Goal: Task Accomplishment & Management: Complete application form

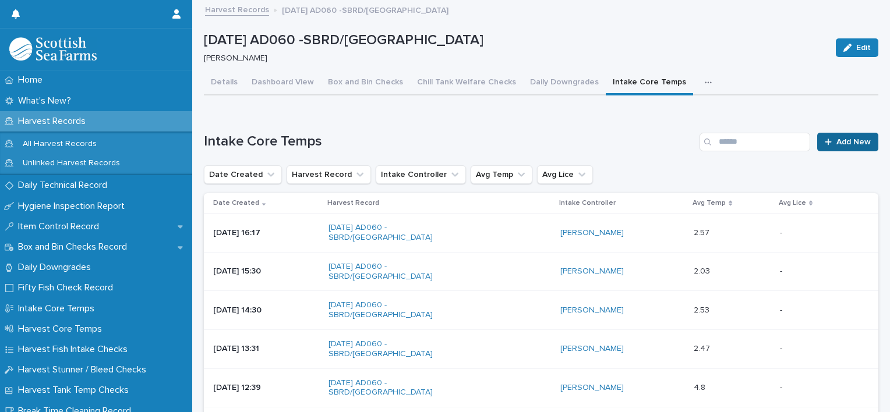
click at [836, 144] on span "Add New" at bounding box center [853, 142] width 34 height 8
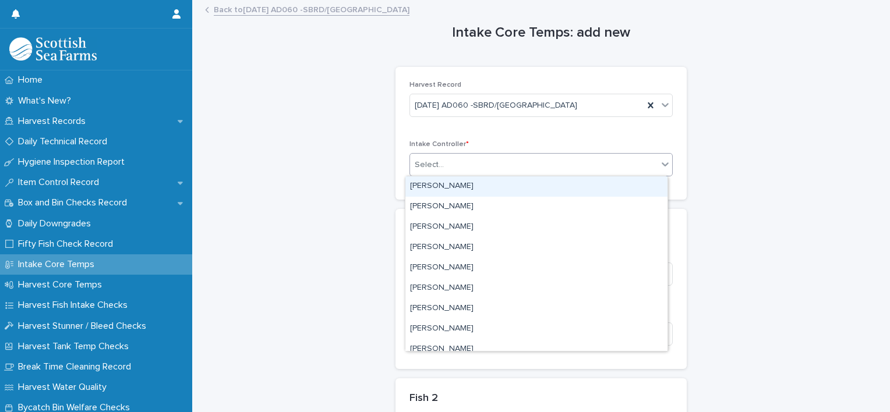
click at [521, 161] on div "Select..." at bounding box center [533, 164] width 247 height 19
type input "***"
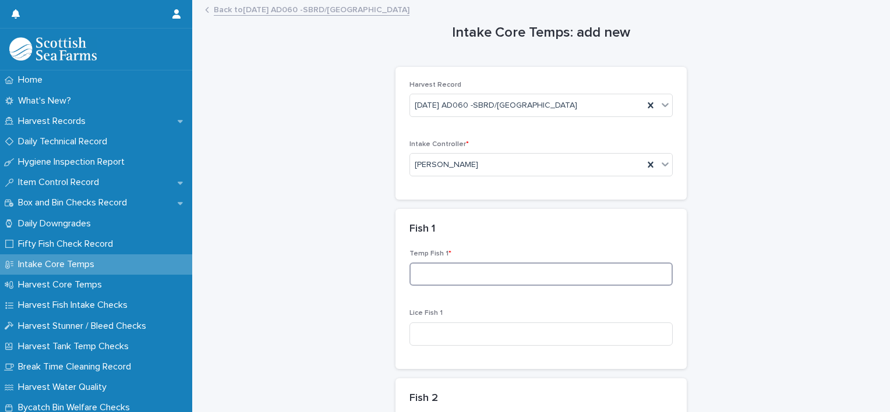
click at [465, 279] on input at bounding box center [540, 274] width 263 height 23
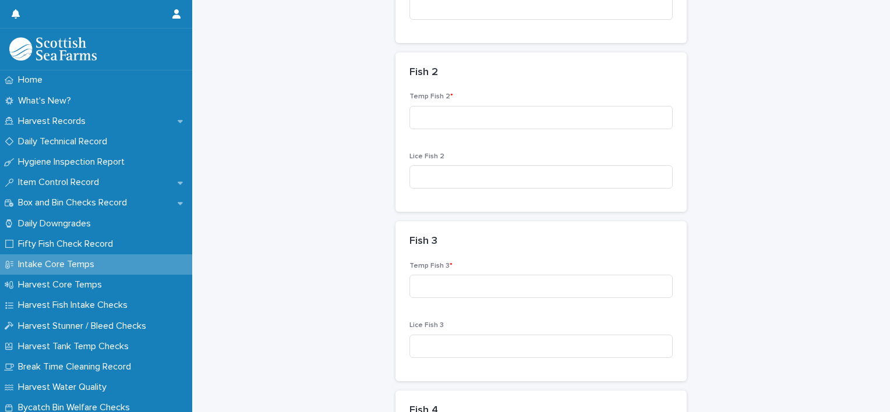
scroll to position [408, 0]
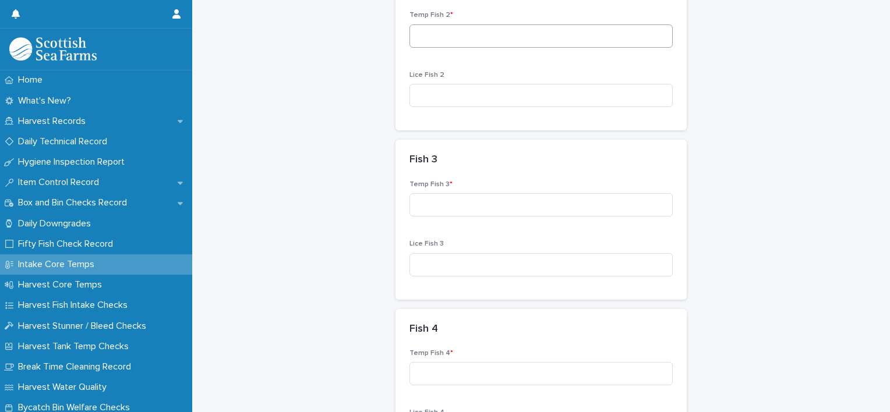
type input "***"
click at [450, 41] on input at bounding box center [540, 35] width 263 height 23
type input "***"
click at [460, 198] on input at bounding box center [540, 204] width 263 height 23
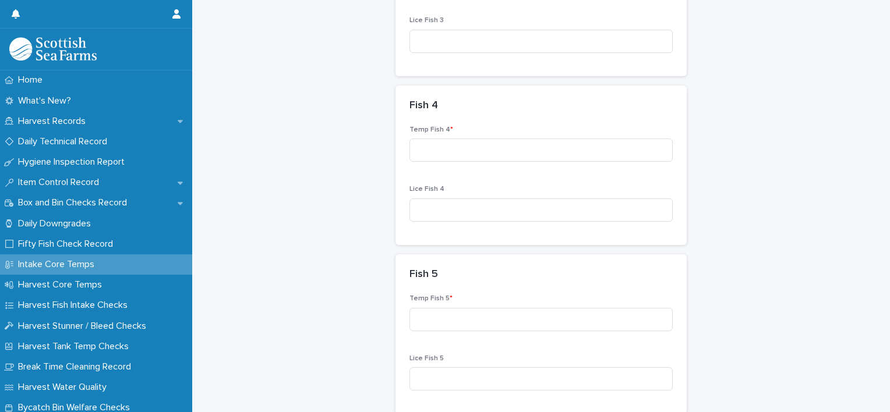
scroll to position [641, 0]
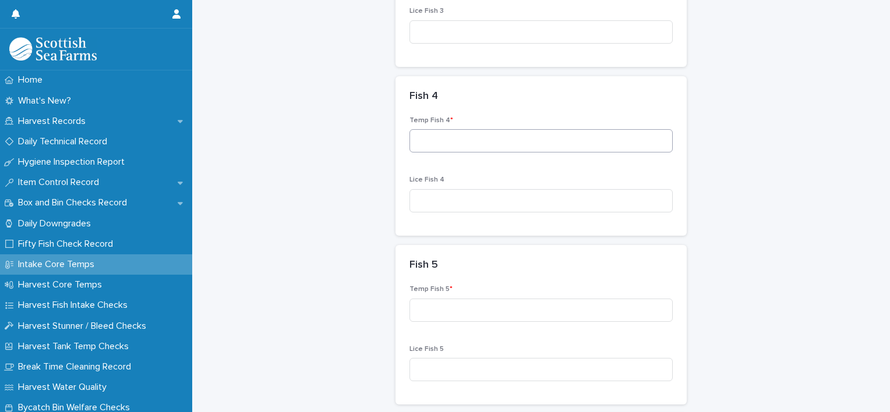
type input "***"
click at [450, 132] on input at bounding box center [540, 140] width 263 height 23
type input "***"
click at [477, 306] on input at bounding box center [540, 310] width 263 height 23
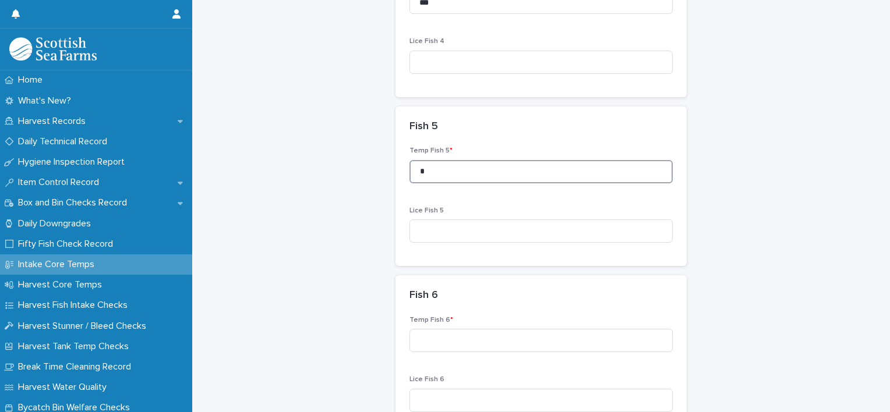
scroll to position [815, 0]
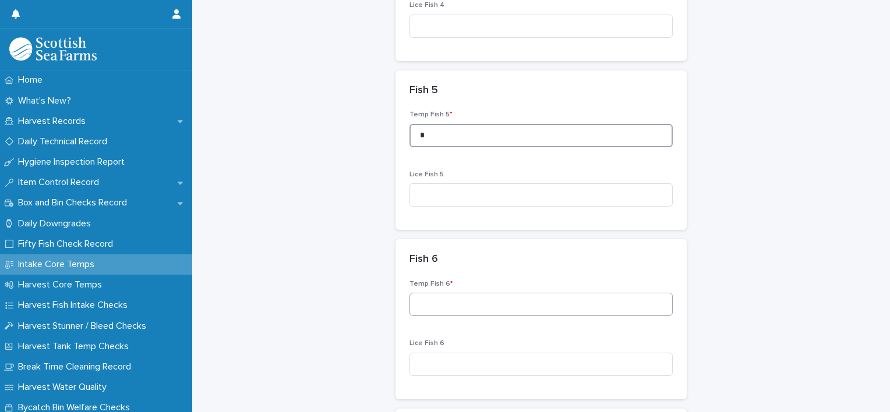
type input "*"
click at [468, 303] on input at bounding box center [540, 304] width 263 height 23
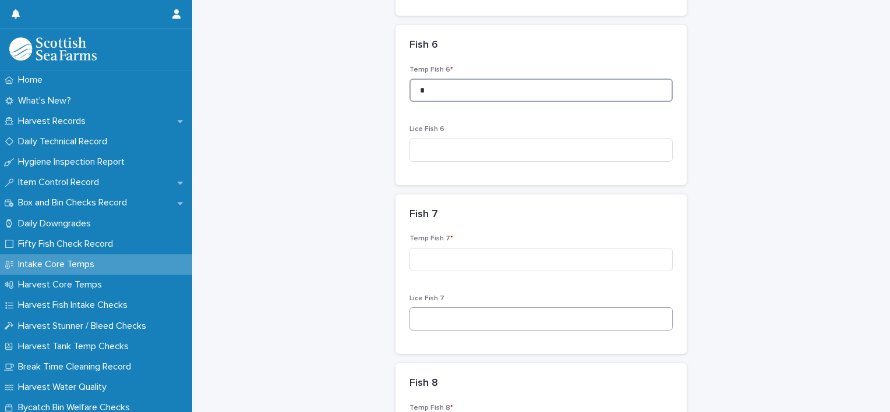
scroll to position [1048, 0]
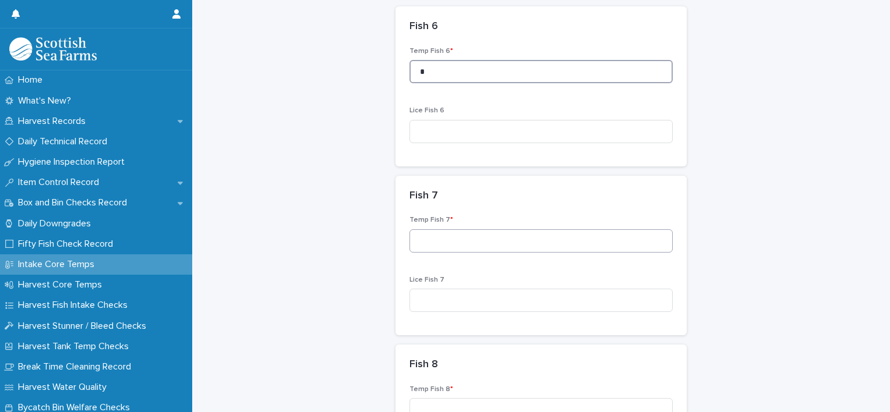
type input "*"
click at [445, 242] on input at bounding box center [540, 240] width 263 height 23
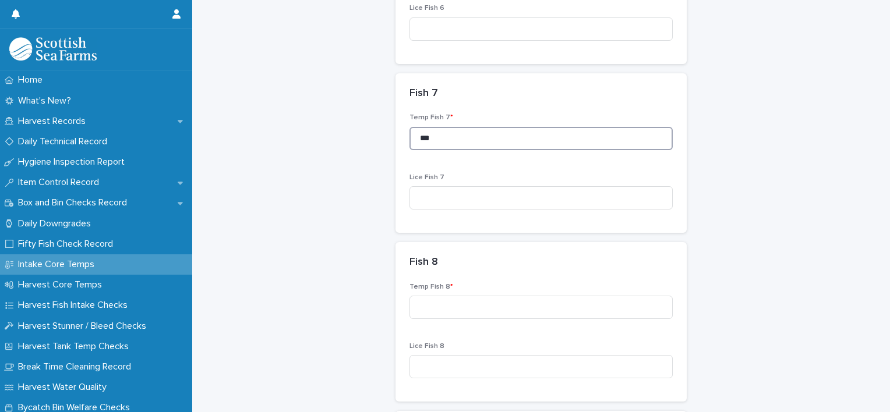
scroll to position [1165, 0]
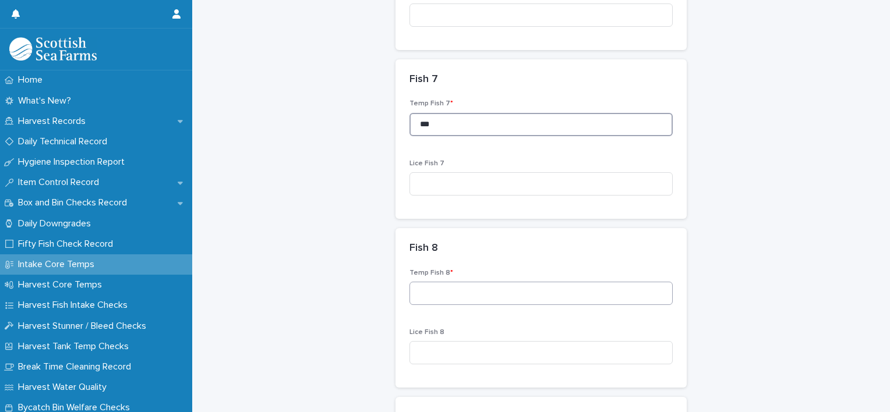
type input "***"
click at [450, 289] on input at bounding box center [540, 293] width 263 height 23
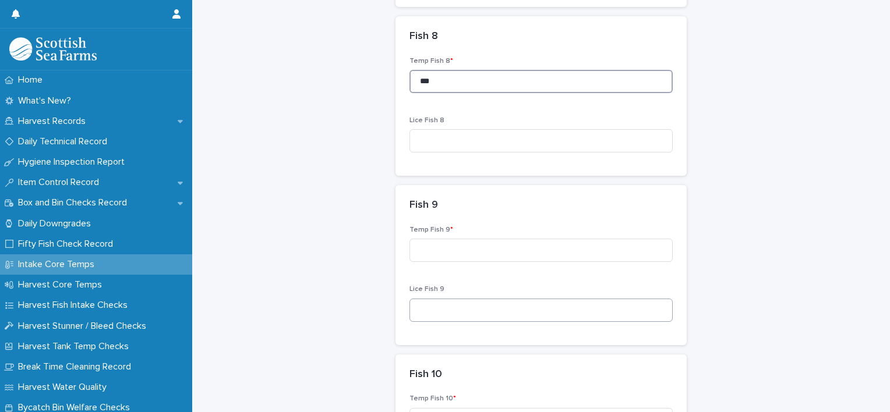
scroll to position [1398, 0]
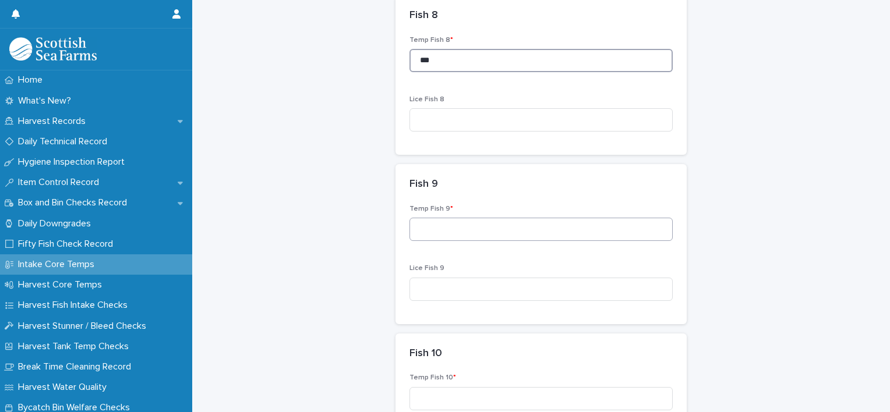
type input "***"
click at [438, 227] on input at bounding box center [540, 229] width 263 height 23
type input "***"
click at [512, 391] on input at bounding box center [540, 398] width 263 height 23
type input "***"
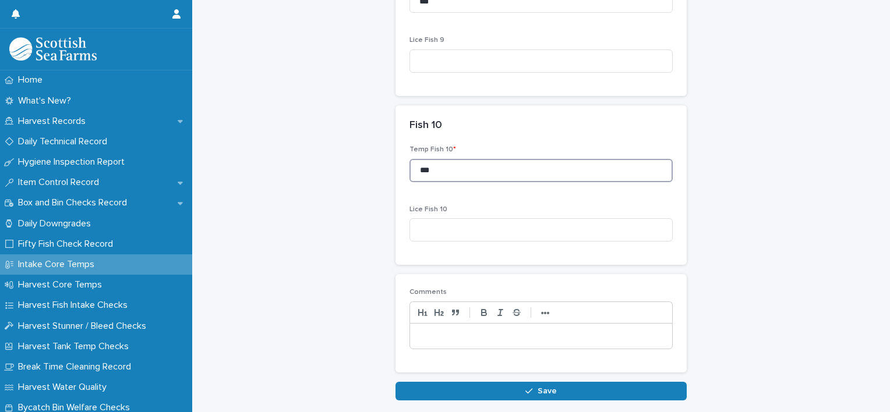
scroll to position [1630, 0]
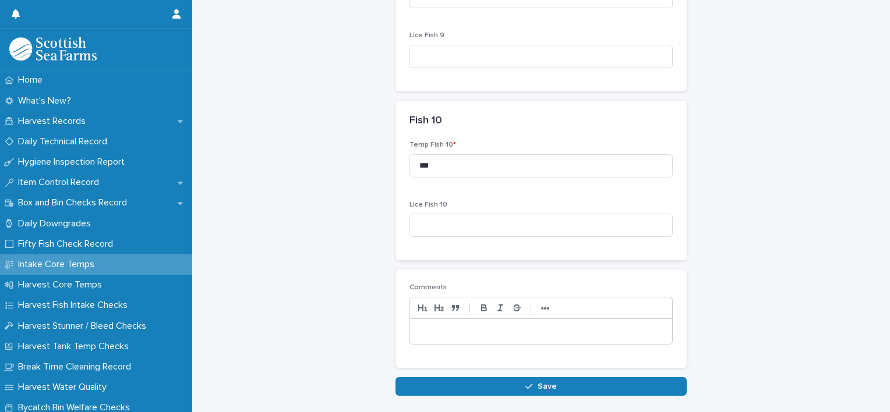
click at [558, 380] on button "Save" at bounding box center [540, 386] width 291 height 19
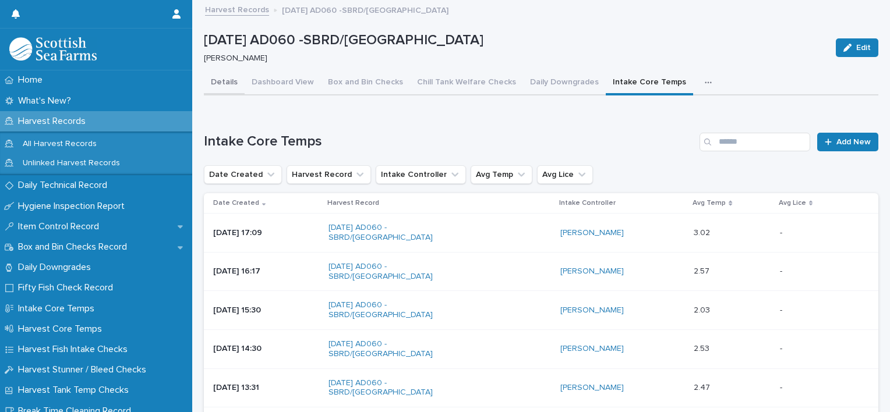
click at [225, 74] on button "Details" at bounding box center [224, 83] width 41 height 24
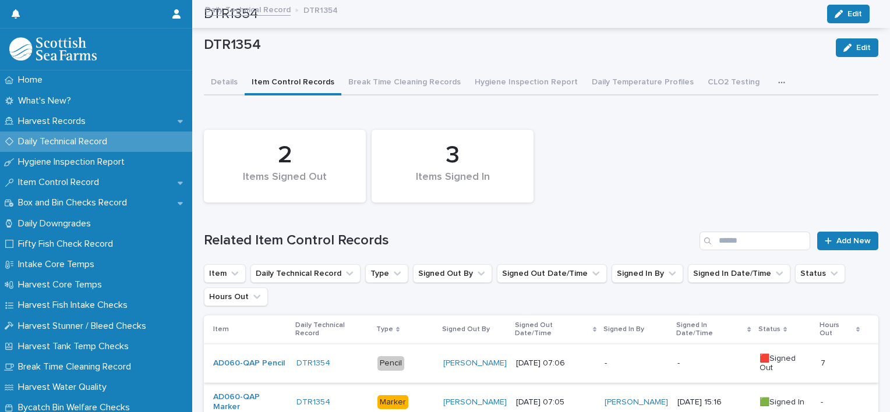
scroll to position [175, 0]
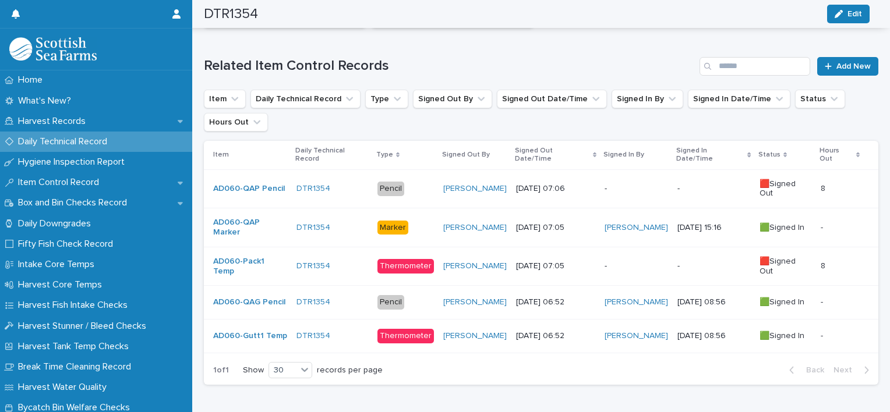
click at [613, 184] on p "-" at bounding box center [635, 189] width 63 height 10
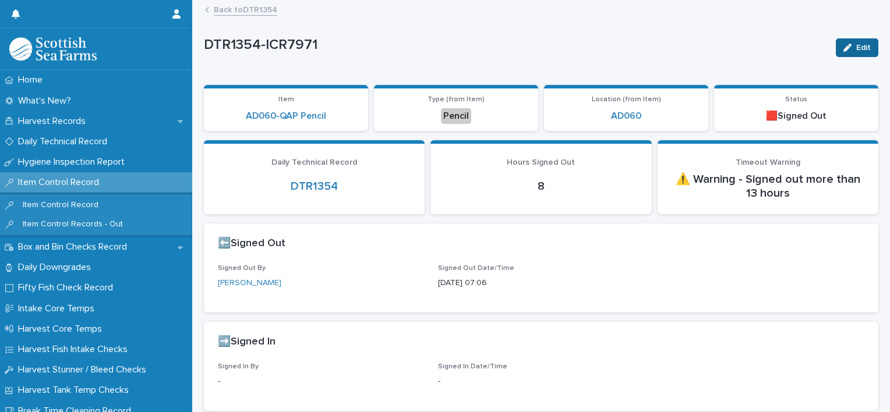
click at [864, 53] on button "Edit" at bounding box center [857, 47] width 43 height 19
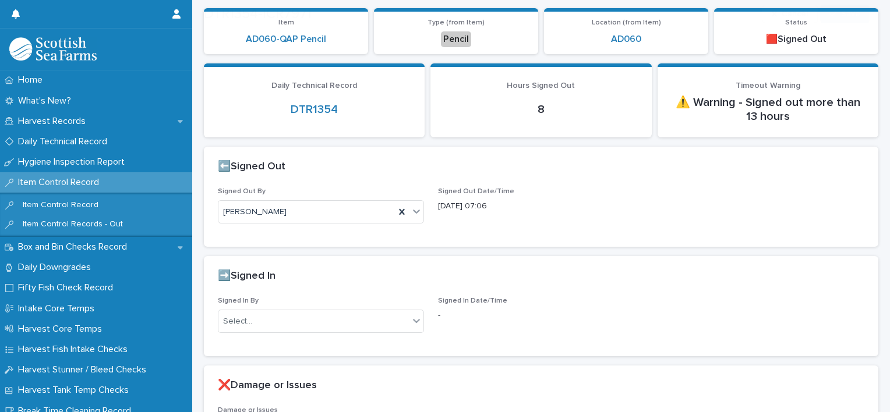
scroll to position [175, 0]
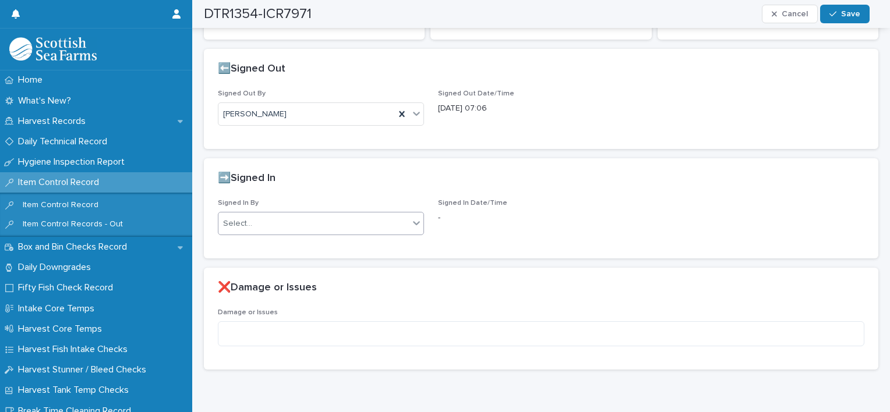
click at [339, 222] on div "Select..." at bounding box center [313, 223] width 190 height 19
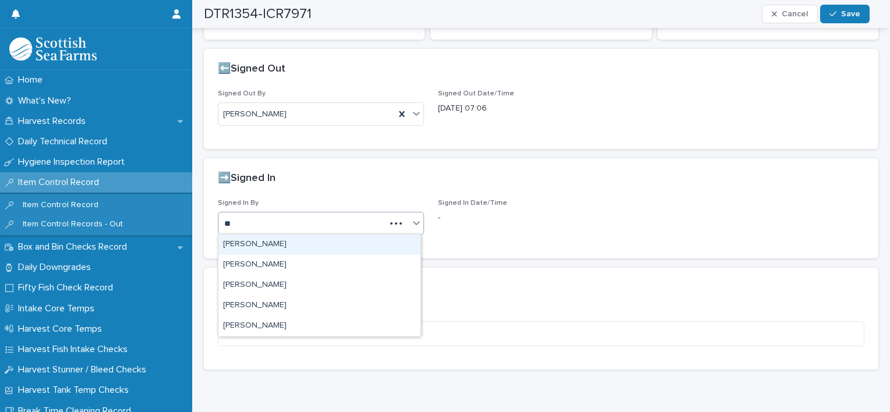
type input "***"
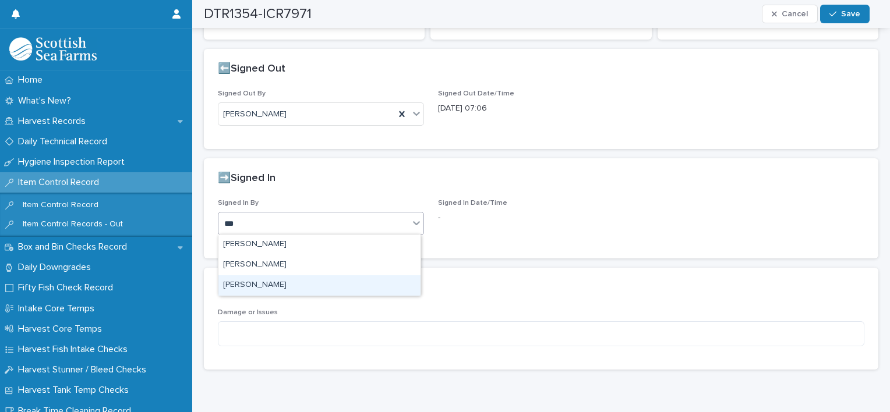
click at [291, 289] on div "[PERSON_NAME]" at bounding box center [319, 285] width 202 height 20
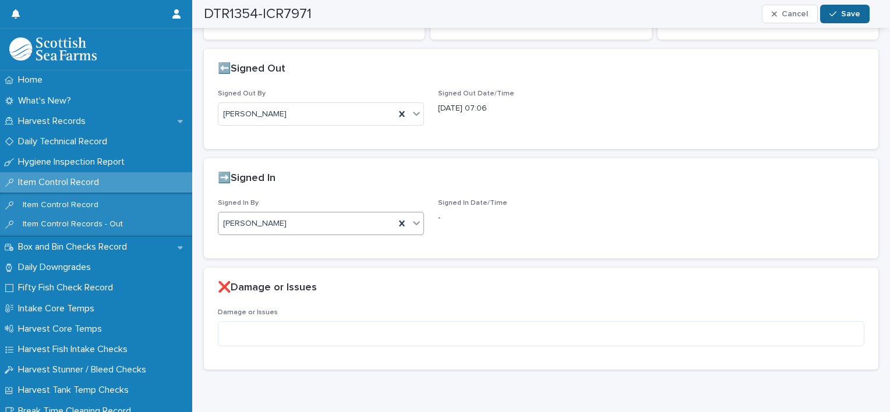
click at [840, 19] on button "Save" at bounding box center [844, 14] width 49 height 19
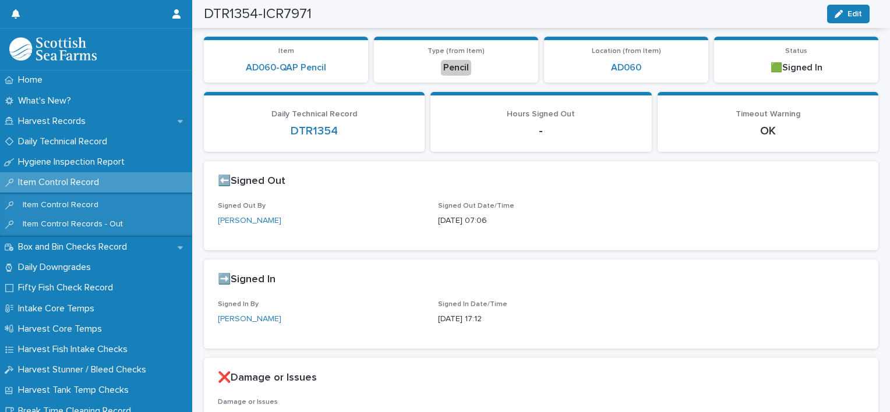
scroll to position [0, 0]
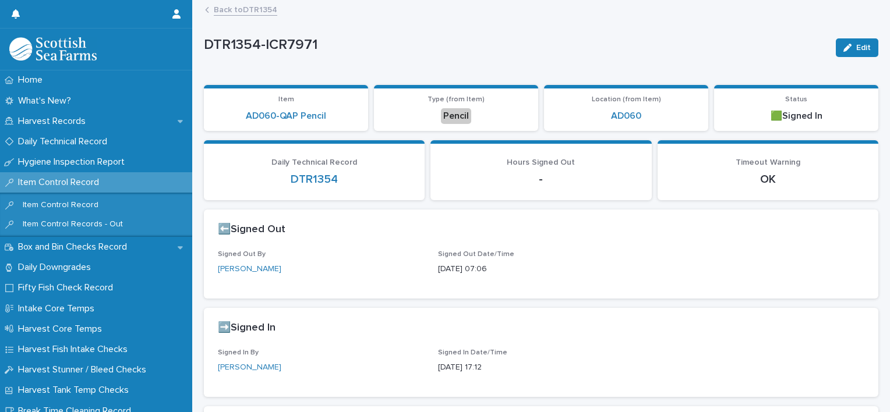
click at [252, 9] on link "Back to DTR1354" at bounding box center [245, 8] width 63 height 13
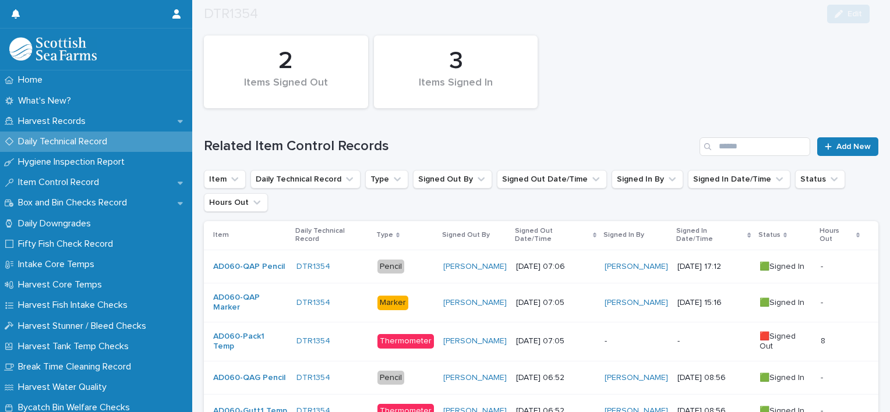
scroll to position [198, 0]
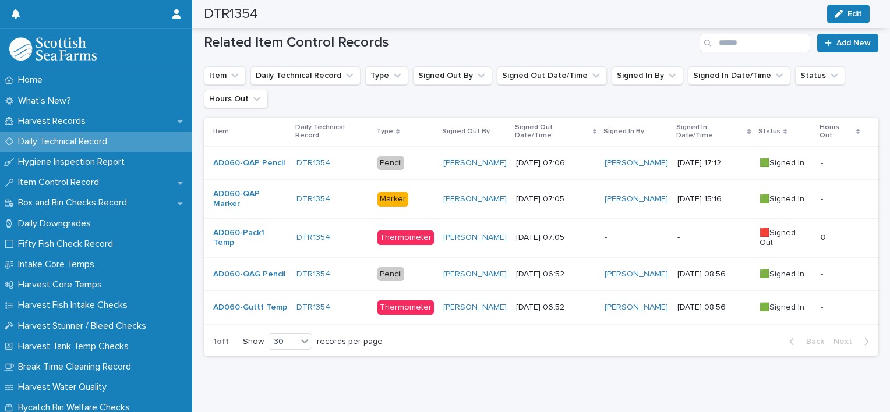
click at [629, 233] on p "-" at bounding box center [635, 238] width 63 height 10
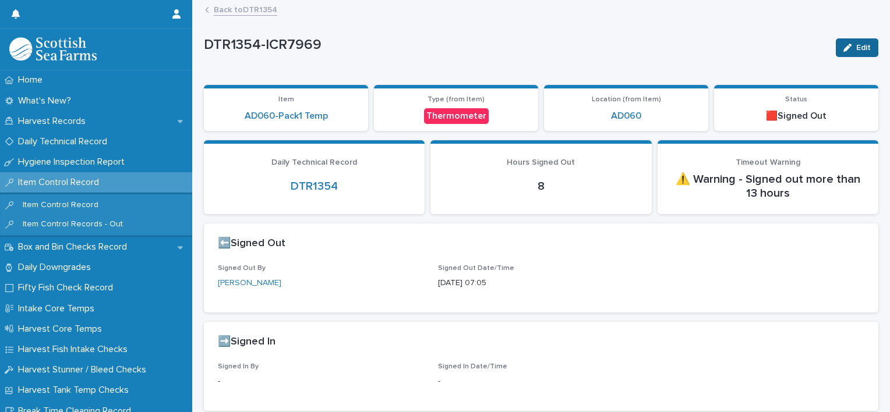
click at [856, 45] on span "Edit" at bounding box center [863, 48] width 15 height 8
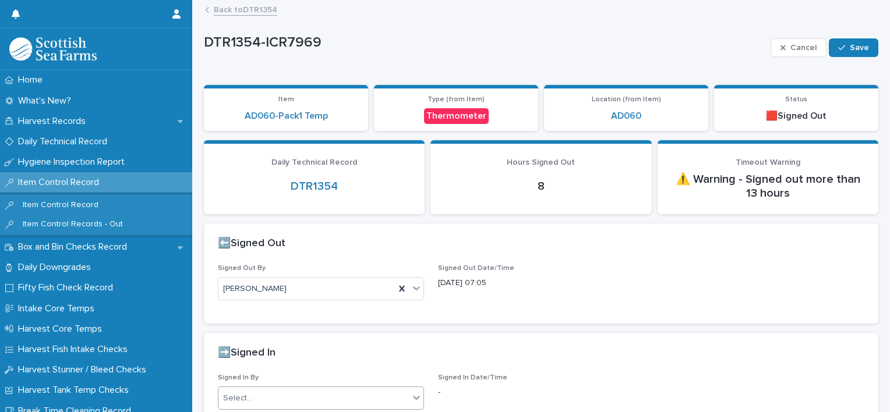
click at [300, 396] on div "Select..." at bounding box center [313, 398] width 190 height 19
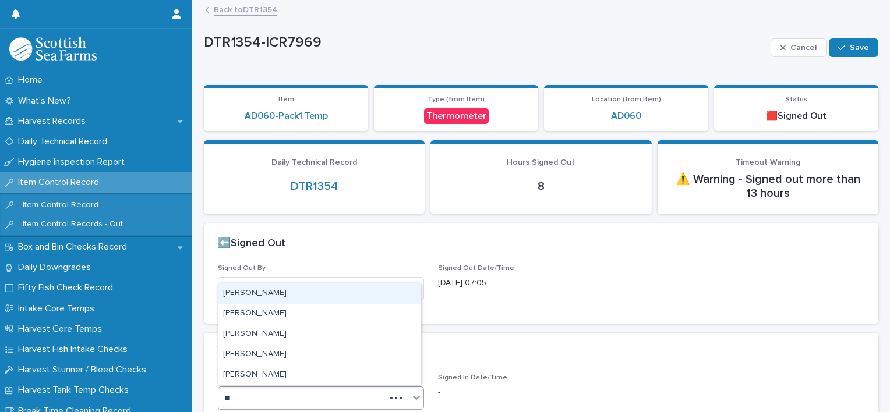
type input "***"
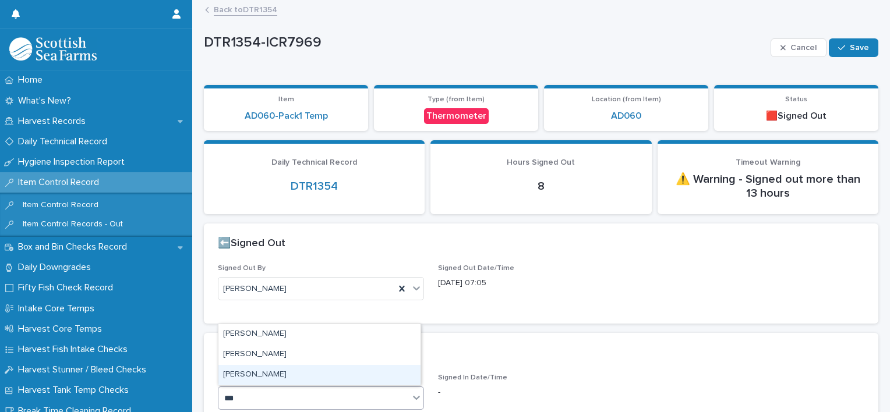
click at [299, 382] on div "[PERSON_NAME]" at bounding box center [319, 375] width 202 height 20
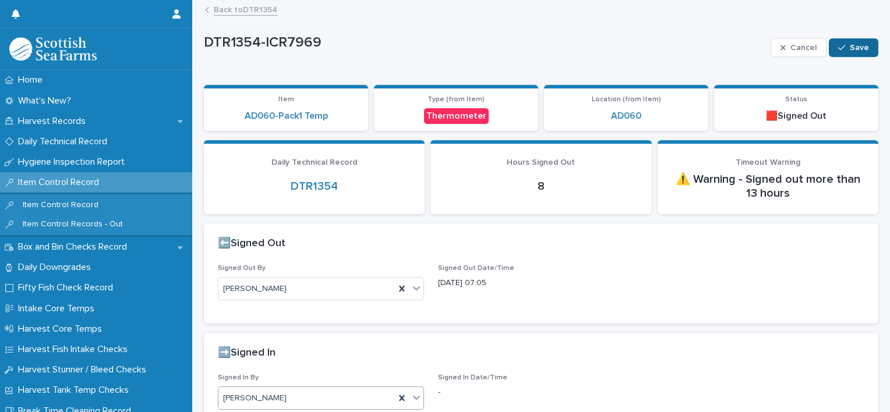
click at [850, 45] on span "Save" at bounding box center [859, 48] width 19 height 8
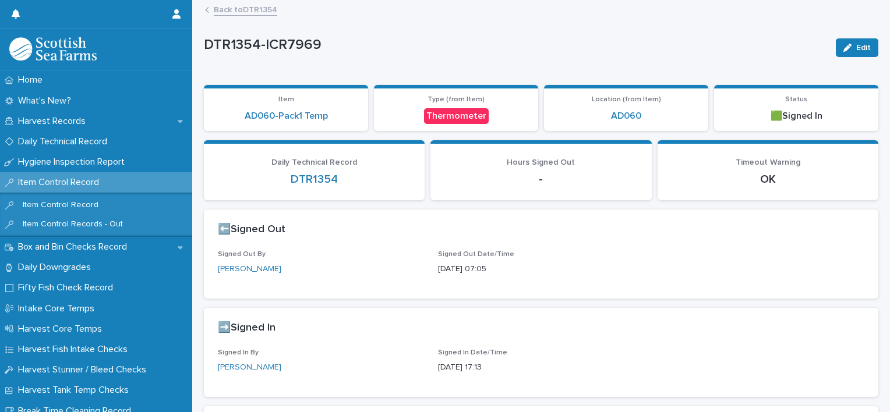
click at [249, 9] on link "Back to DTR1354" at bounding box center [245, 8] width 63 height 13
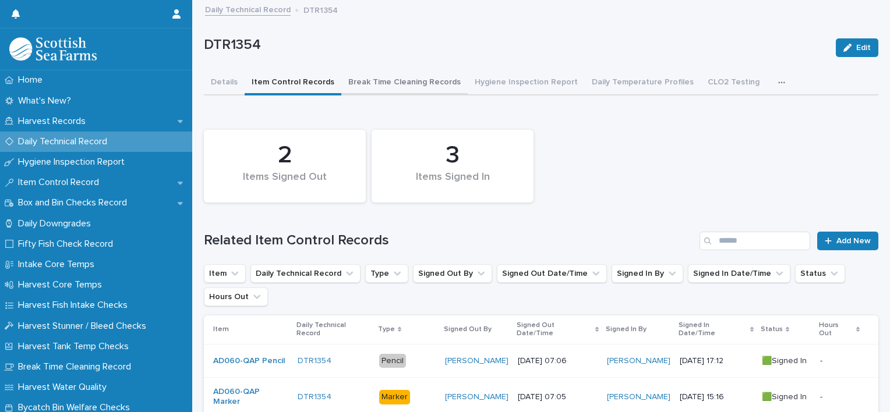
click at [365, 78] on button "Break Time Cleaning Records" at bounding box center [404, 83] width 126 height 24
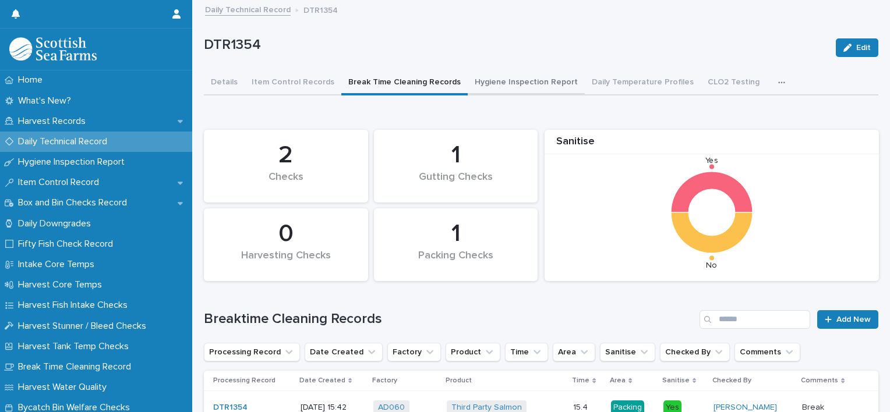
click at [503, 83] on button "Hygiene Inspection Report" at bounding box center [526, 83] width 117 height 24
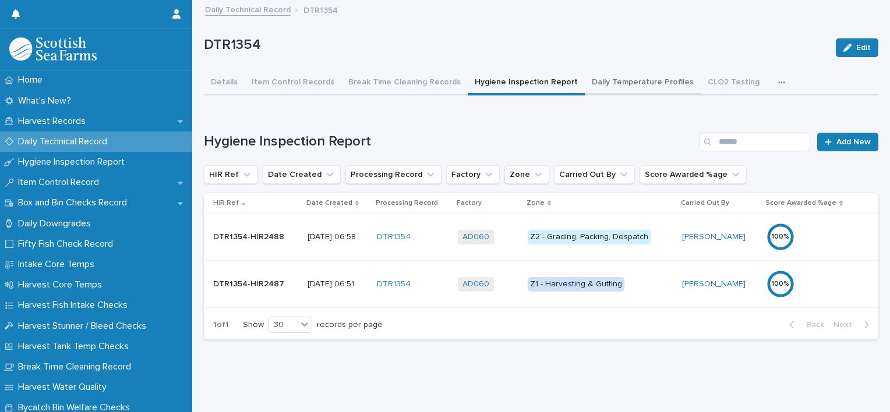
click at [621, 89] on button "Daily Temperature Profiles" at bounding box center [643, 83] width 116 height 24
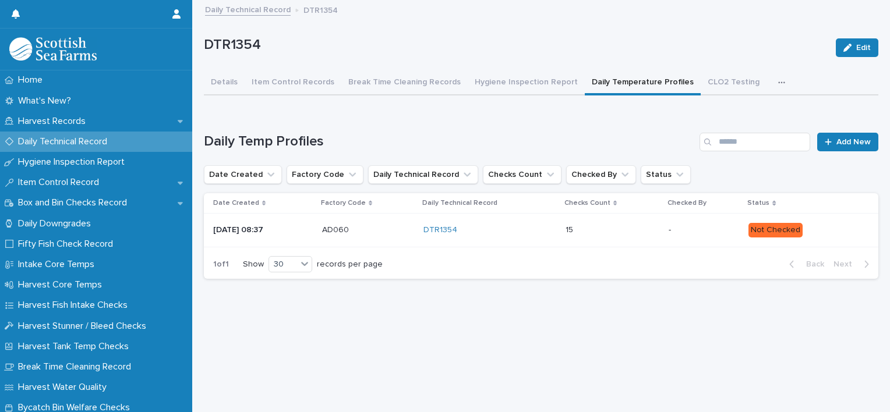
click at [650, 235] on div "15 15" at bounding box center [612, 230] width 94 height 19
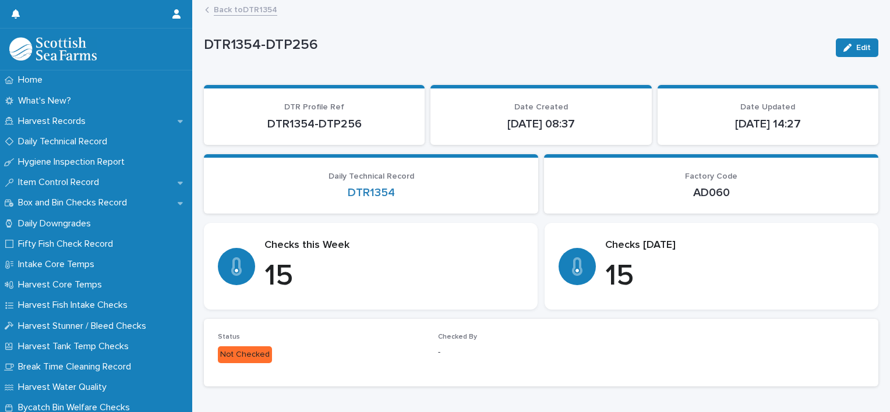
click at [856, 49] on span "Edit" at bounding box center [863, 48] width 15 height 8
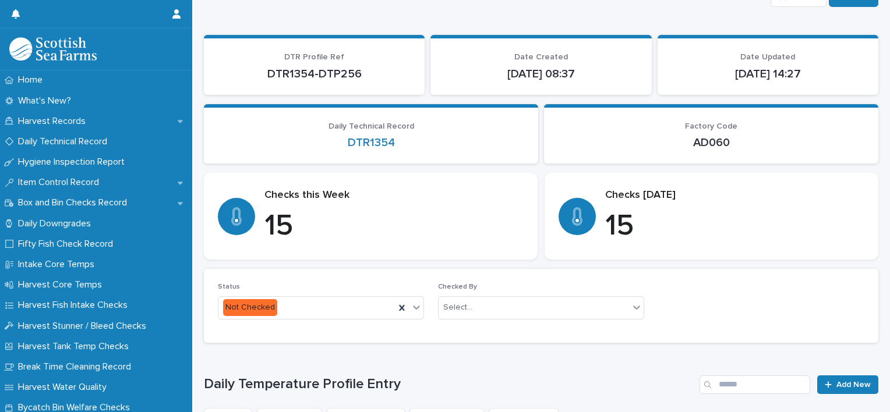
scroll to position [116, 0]
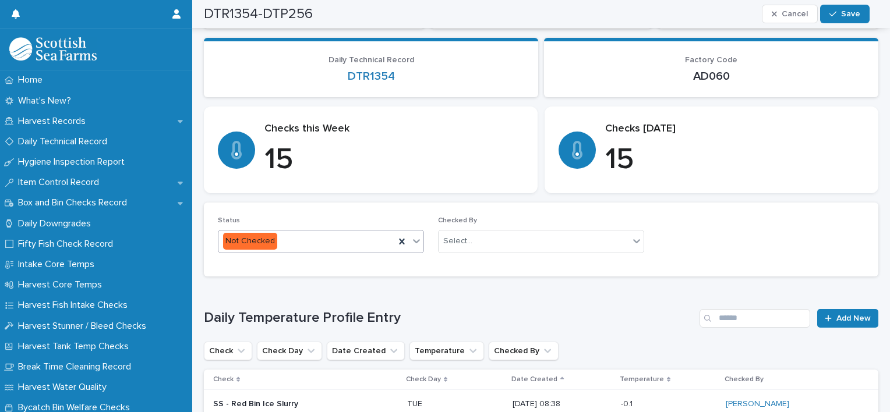
click at [349, 245] on div "Not Checked" at bounding box center [306, 241] width 176 height 19
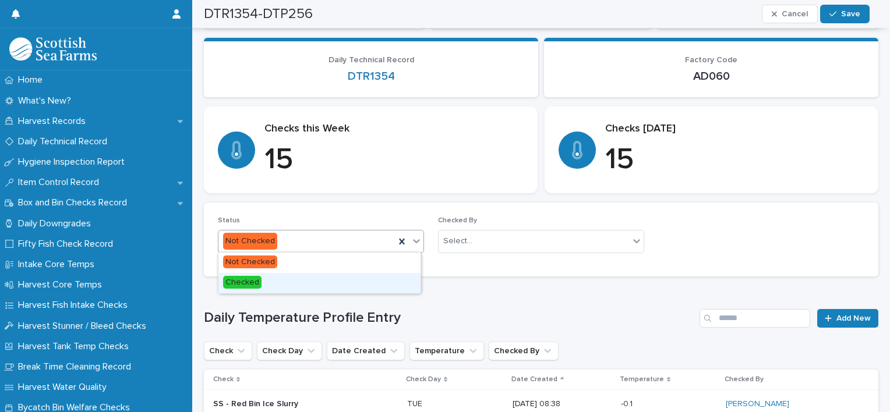
click at [318, 289] on div "Checked" at bounding box center [319, 283] width 202 height 20
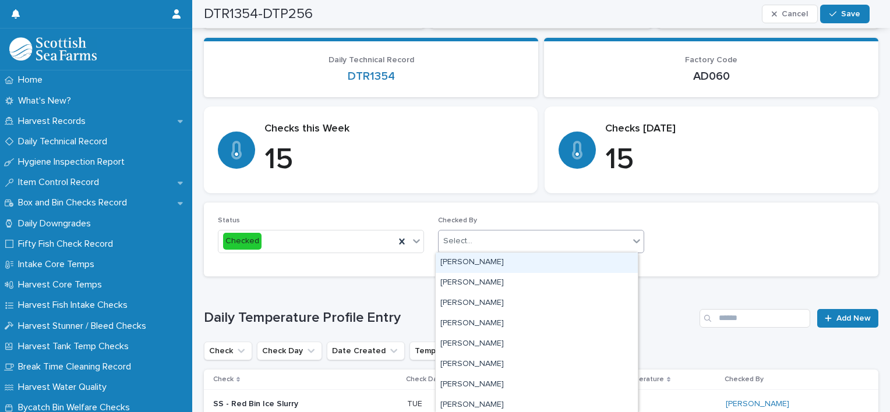
click at [471, 246] on div "Select..." at bounding box center [533, 241] width 190 height 19
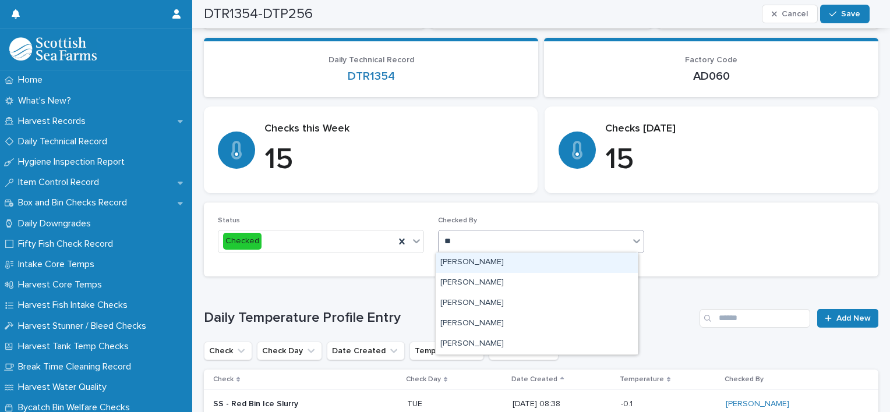
type input "***"
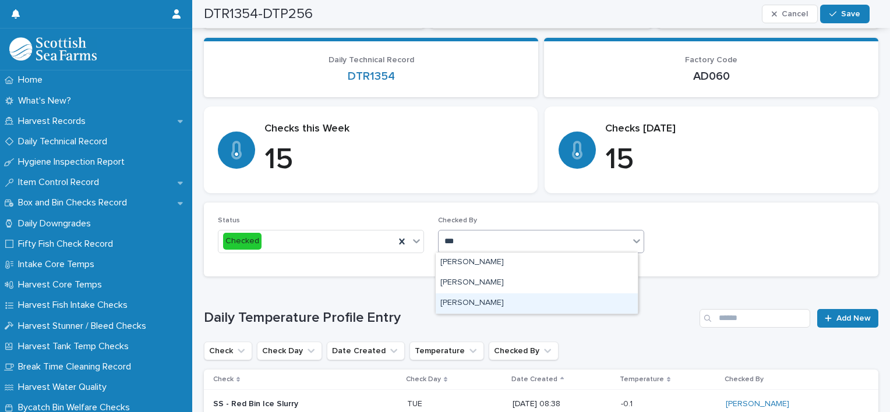
click at [469, 306] on div "[PERSON_NAME]" at bounding box center [537, 303] width 202 height 20
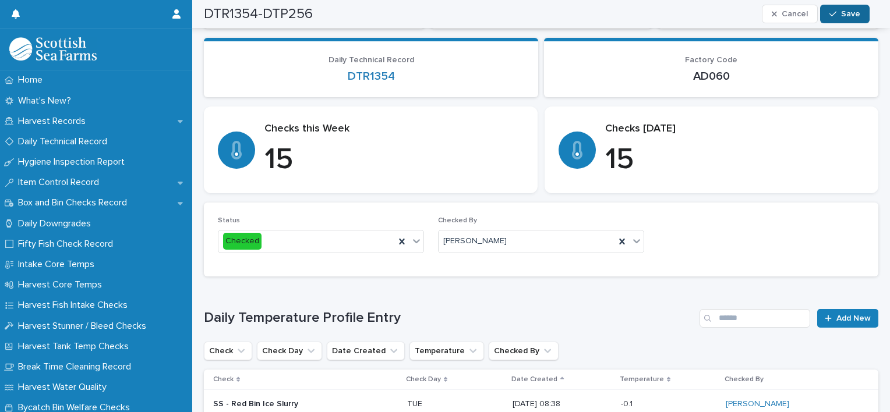
click at [856, 16] on span "Save" at bounding box center [850, 14] width 19 height 8
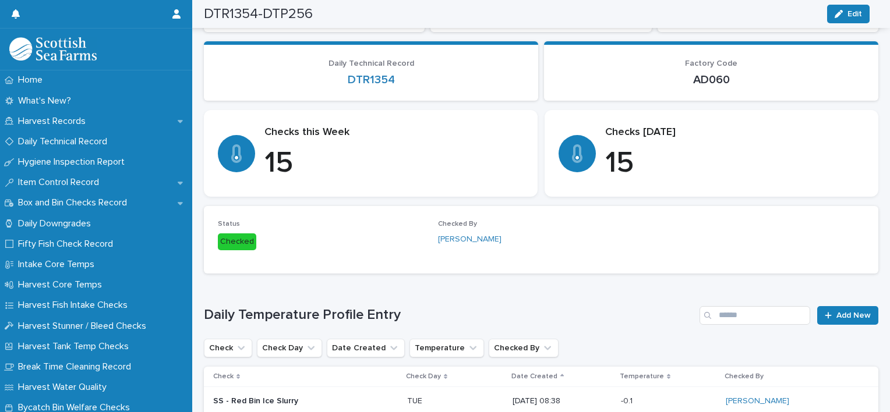
scroll to position [0, 0]
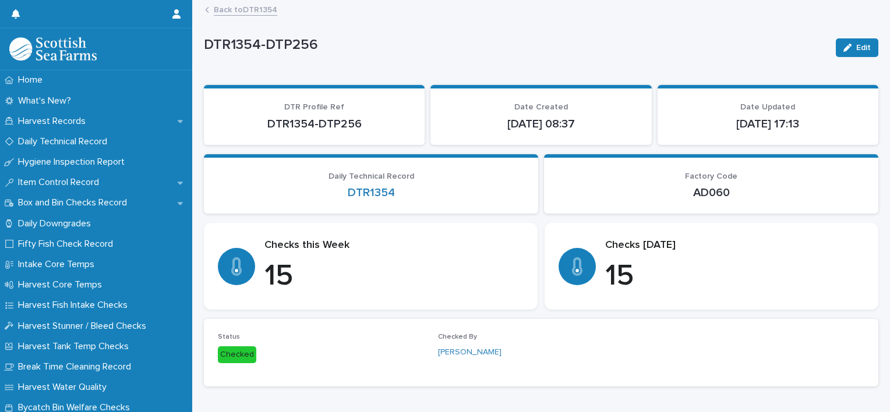
click at [235, 11] on link "Back to DTR1354" at bounding box center [245, 8] width 63 height 13
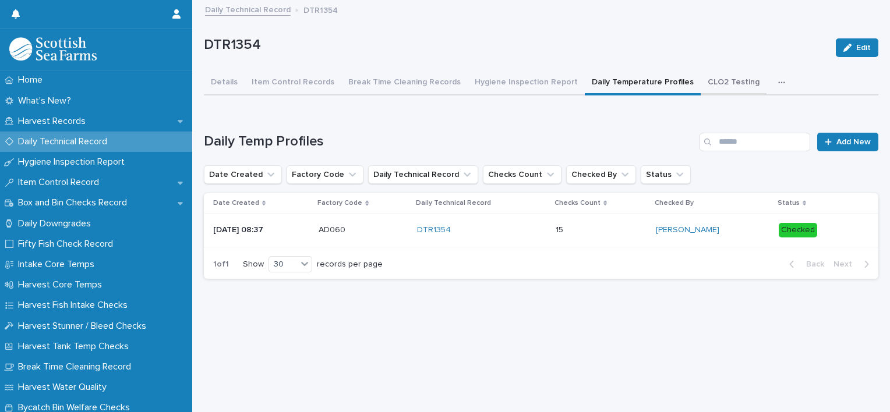
click at [701, 87] on button "CLO2 Testing" at bounding box center [734, 83] width 66 height 24
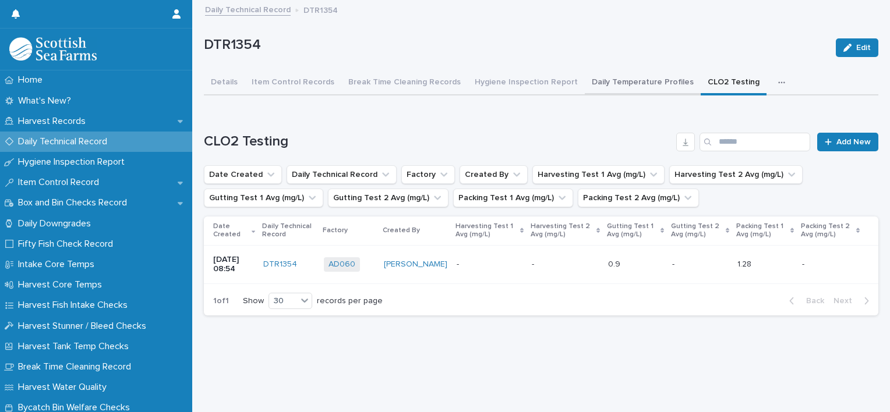
click at [617, 82] on button "Daily Temperature Profiles" at bounding box center [643, 83] width 116 height 24
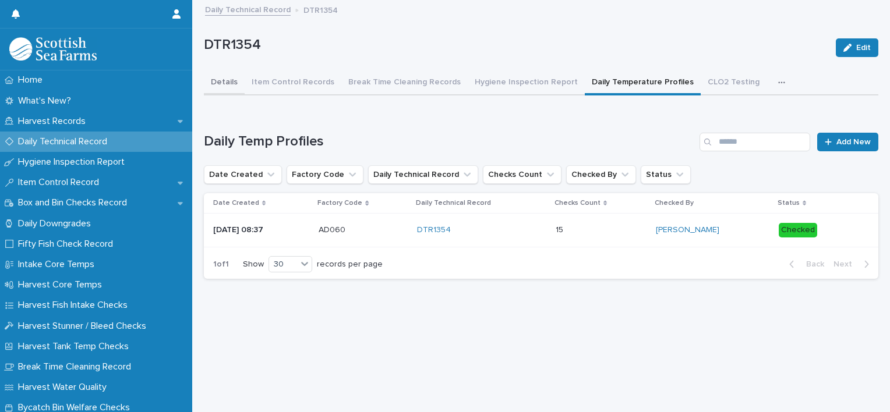
click at [227, 78] on button "Details" at bounding box center [224, 83] width 41 height 24
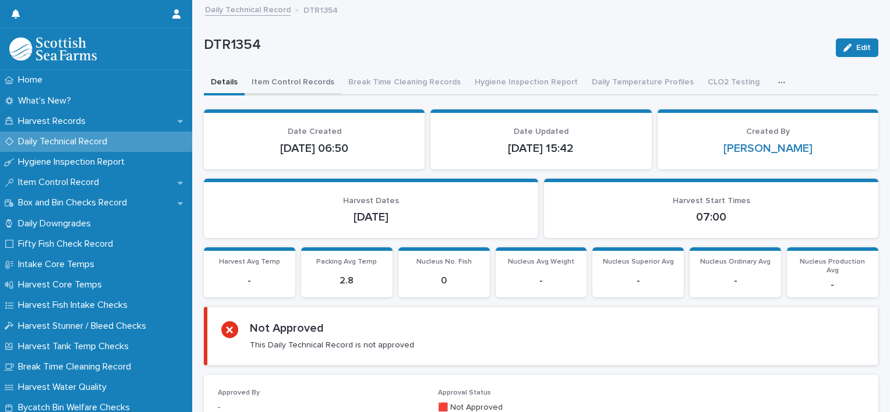
click at [268, 81] on button "Item Control Records" at bounding box center [293, 83] width 97 height 24
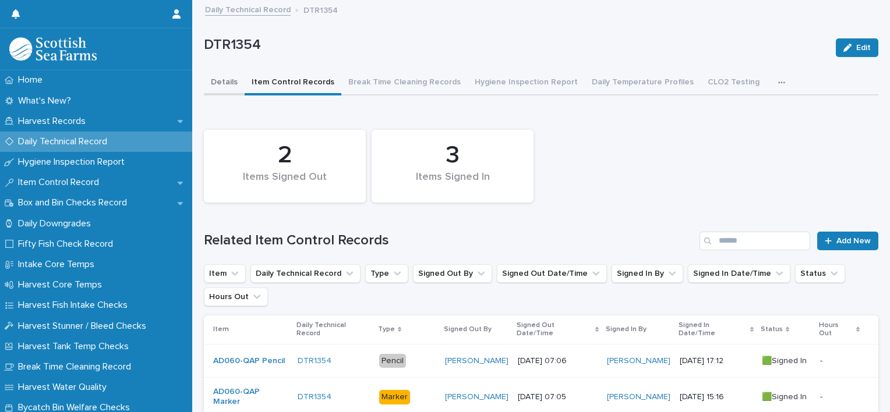
click at [226, 91] on button "Details" at bounding box center [224, 83] width 41 height 24
